Goal: Navigation & Orientation: Find specific page/section

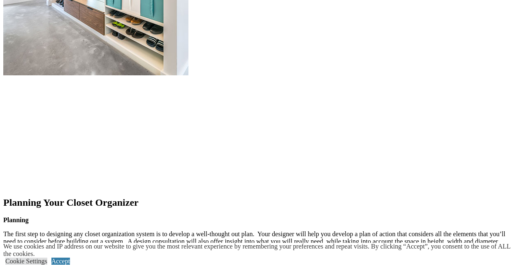
scroll to position [1189, 0]
